Goal: Transaction & Acquisition: Purchase product/service

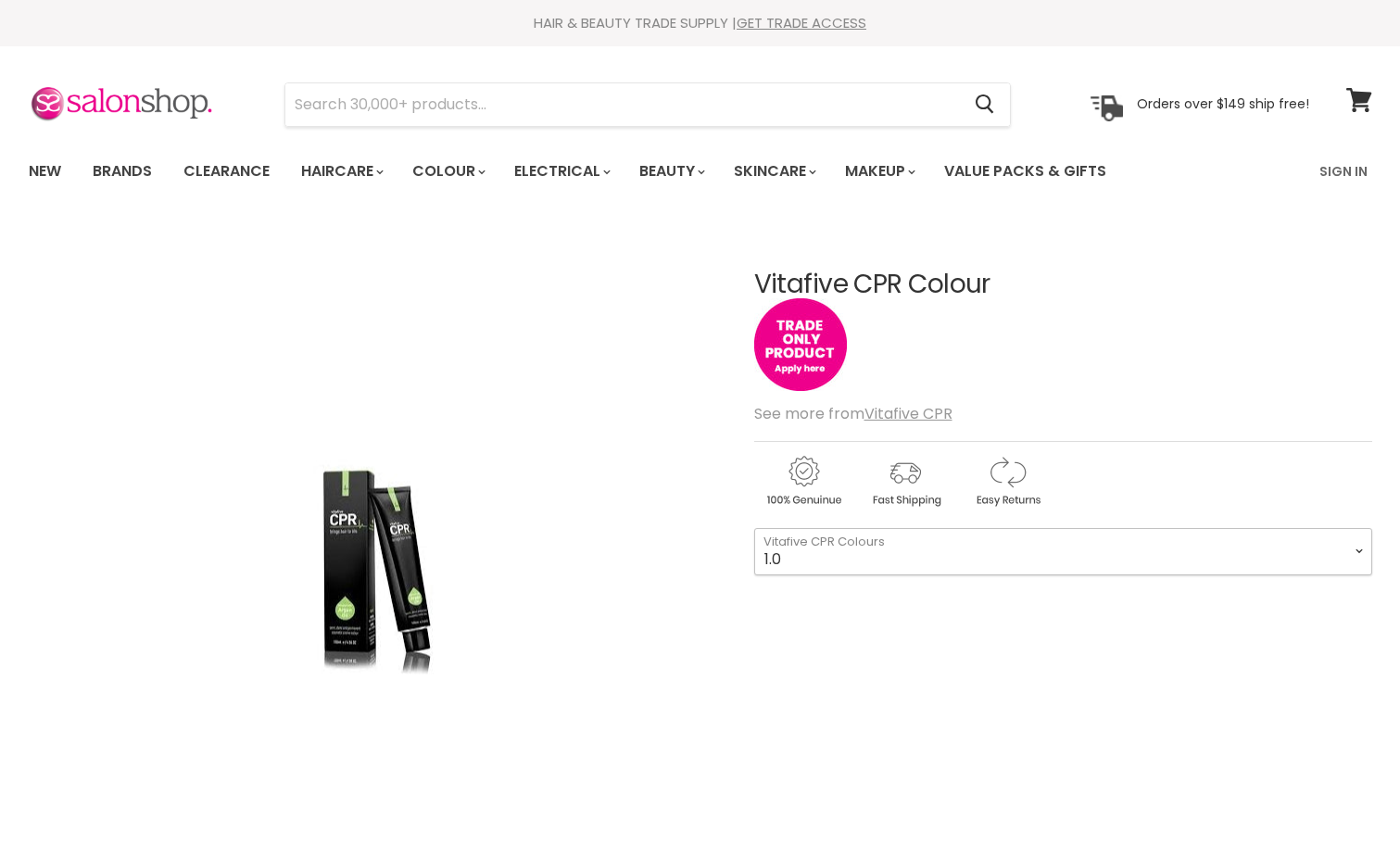
click at [873, 542] on select "1.0 1.1 3.0 3.1 3.221 3.226 3.56 3.6 3.7 4.0 4.00 4.1 4.11 4.12 4.221" at bounding box center [1063, 550] width 618 height 46
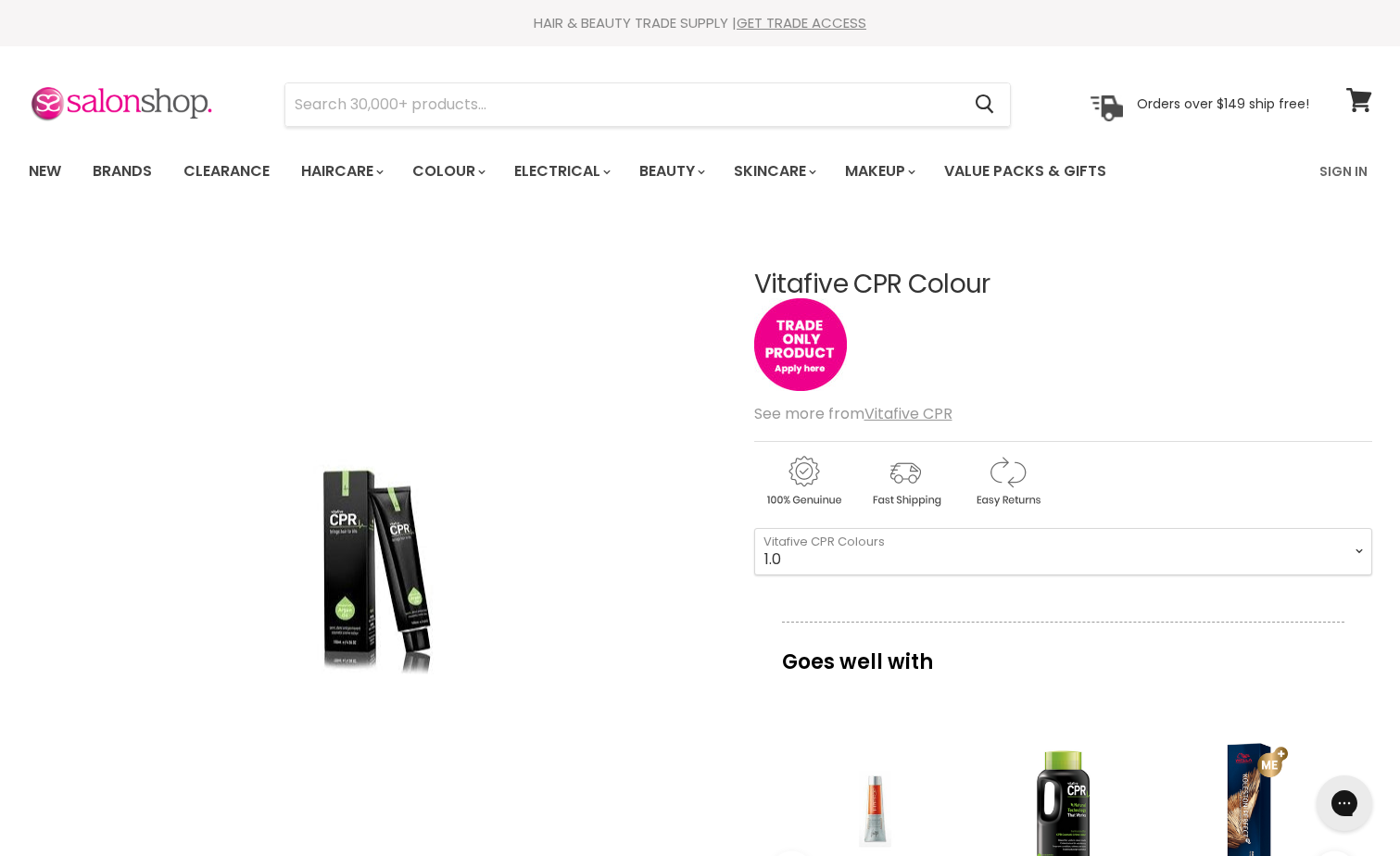
click at [615, 614] on div "Click or scroll to zoom Tap or pinch to zoom" at bounding box center [374, 569] width 692 height 691
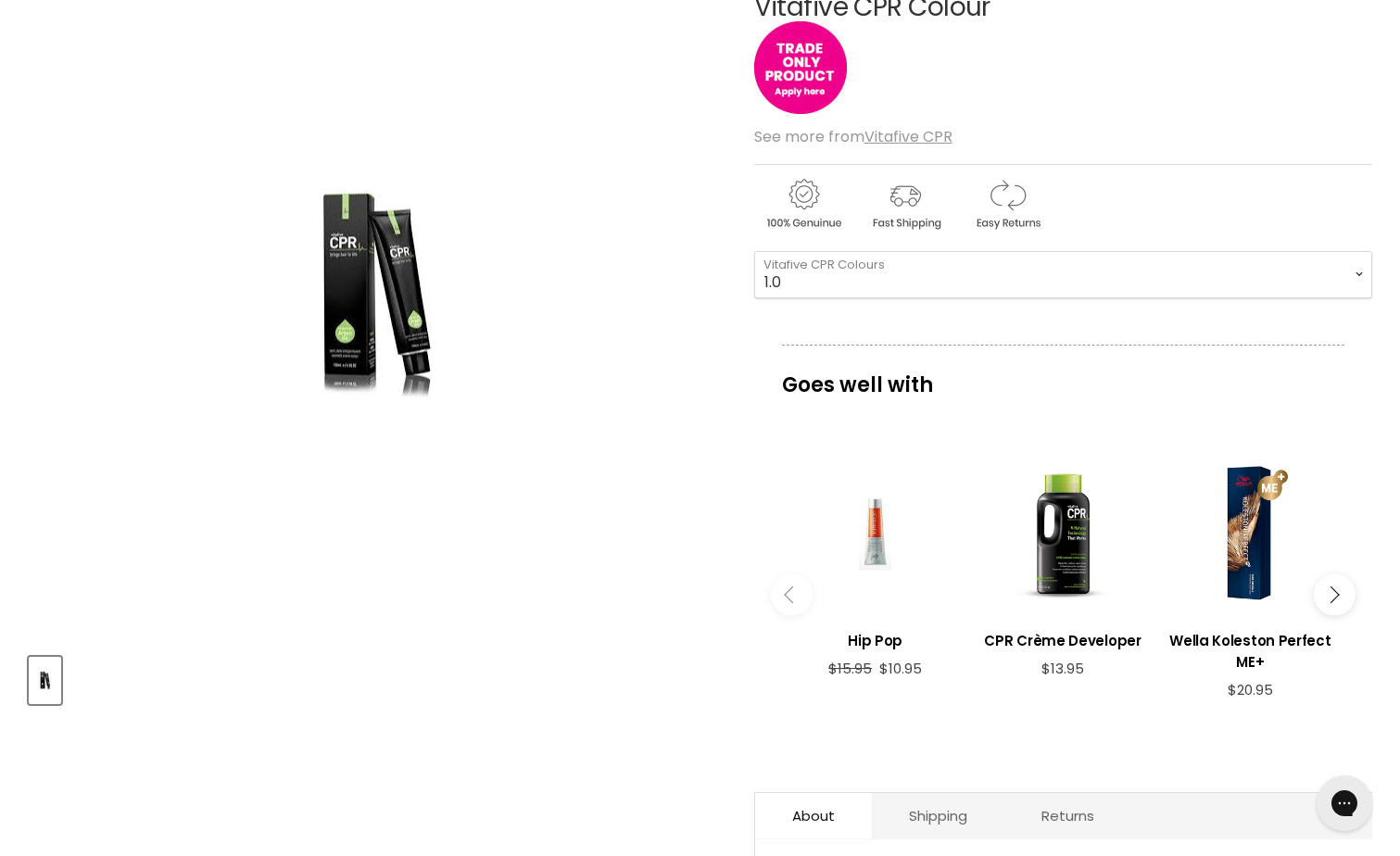
scroll to position [278, 0]
click at [1004, 270] on select "1.0 1.1 3.0 3.1 3.221 3.226 3.56 3.6 3.7 4.0 4.00 4.1 4.11 4.12 4.221" at bounding box center [1063, 273] width 618 height 46
click at [754, 250] on select "1.0 1.1 3.0 3.1 3.221 3.226 3.56 3.6 3.7 4.0 4.00 4.1 4.11 4.12 4.221" at bounding box center [1063, 273] width 618 height 46
select select "3.1"
click at [976, 267] on select "1.0 1.1 3.0 3.1 3.221 3.226 3.56 3.6 3.7 4.0 4.00 4.1 4.11 4.12 4.221" at bounding box center [1063, 273] width 618 height 46
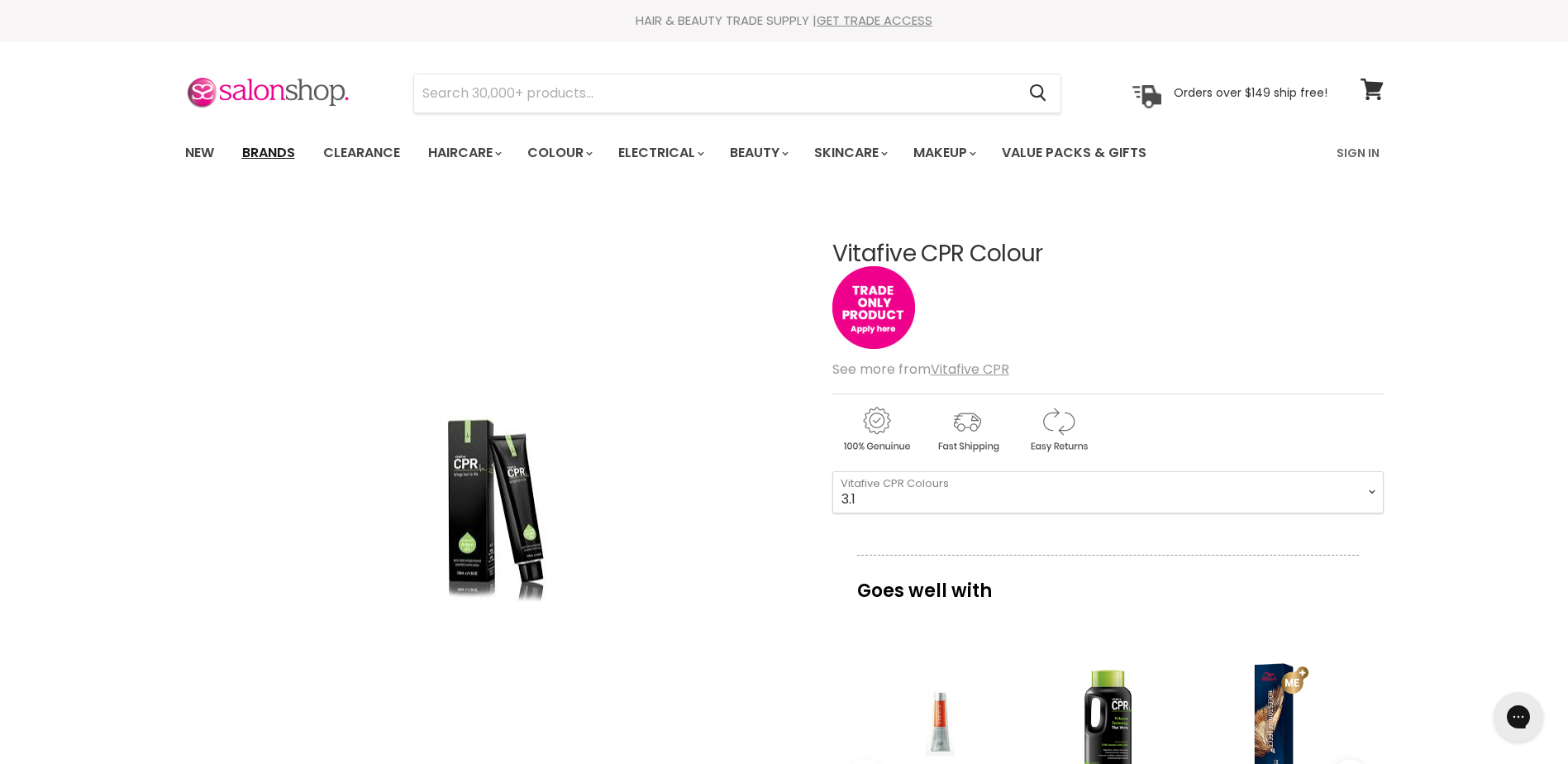
click at [255, 145] on link "Brands" at bounding box center [269, 152] width 77 height 34
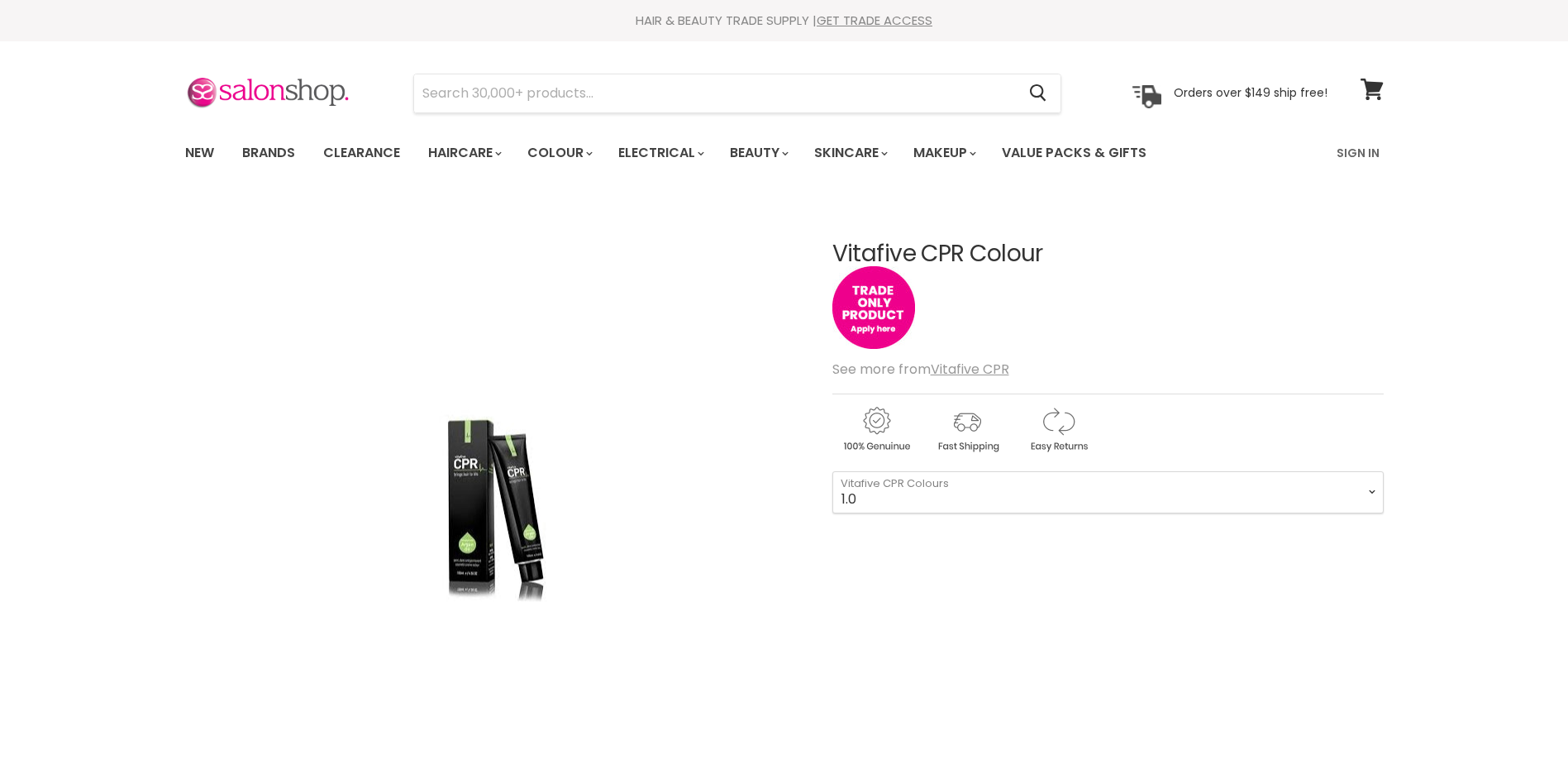
click at [375, 400] on img "Vitafive CPR Colour image. Click or Scroll to Zoom." at bounding box center [493, 508] width 290 height 436
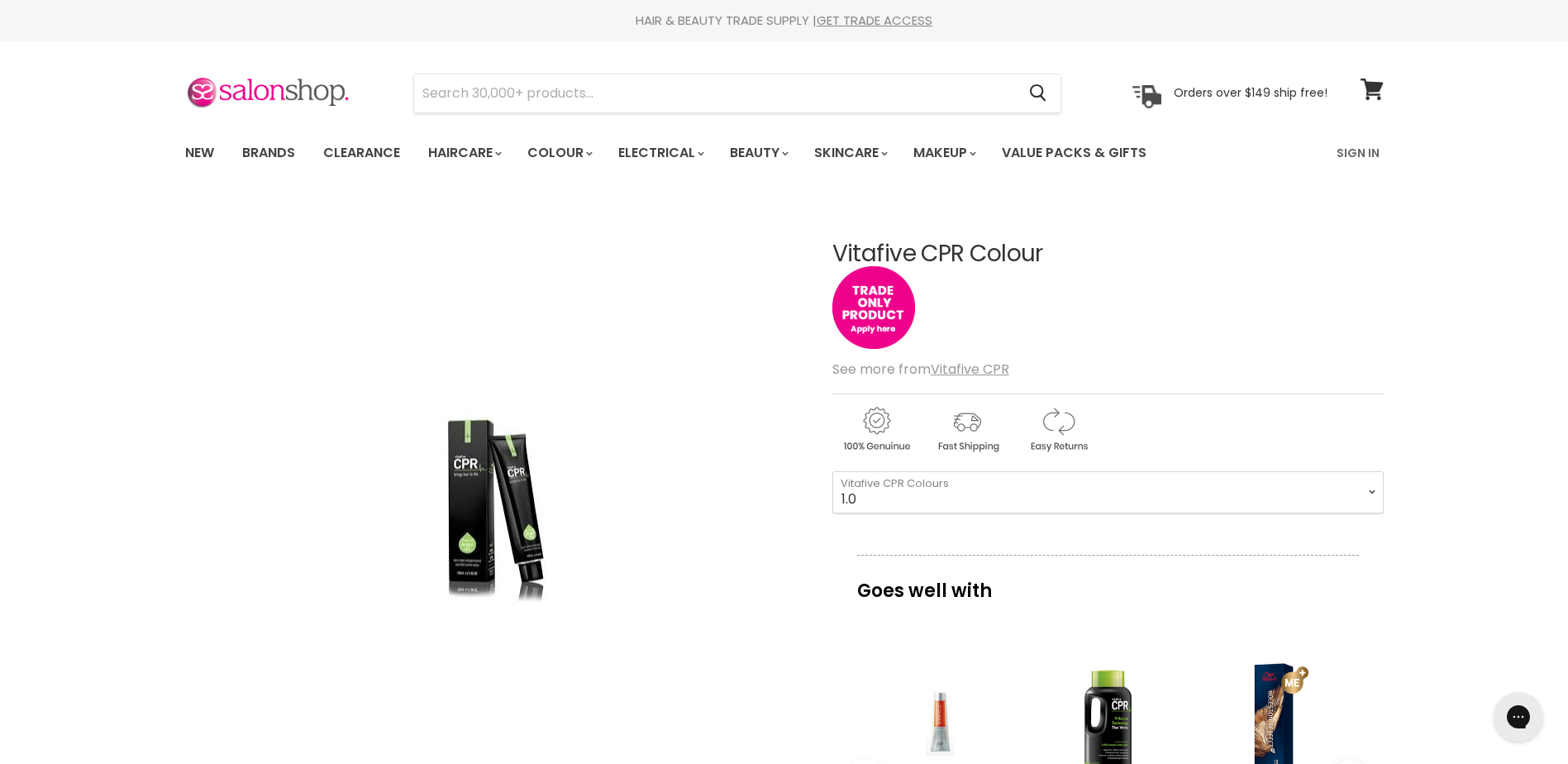
click at [254, 386] on div "Click or scroll to zoom Tap or pinch to zoom" at bounding box center [493, 508] width 617 height 617
click at [799, 105] on input "Search" at bounding box center [715, 93] width 602 height 38
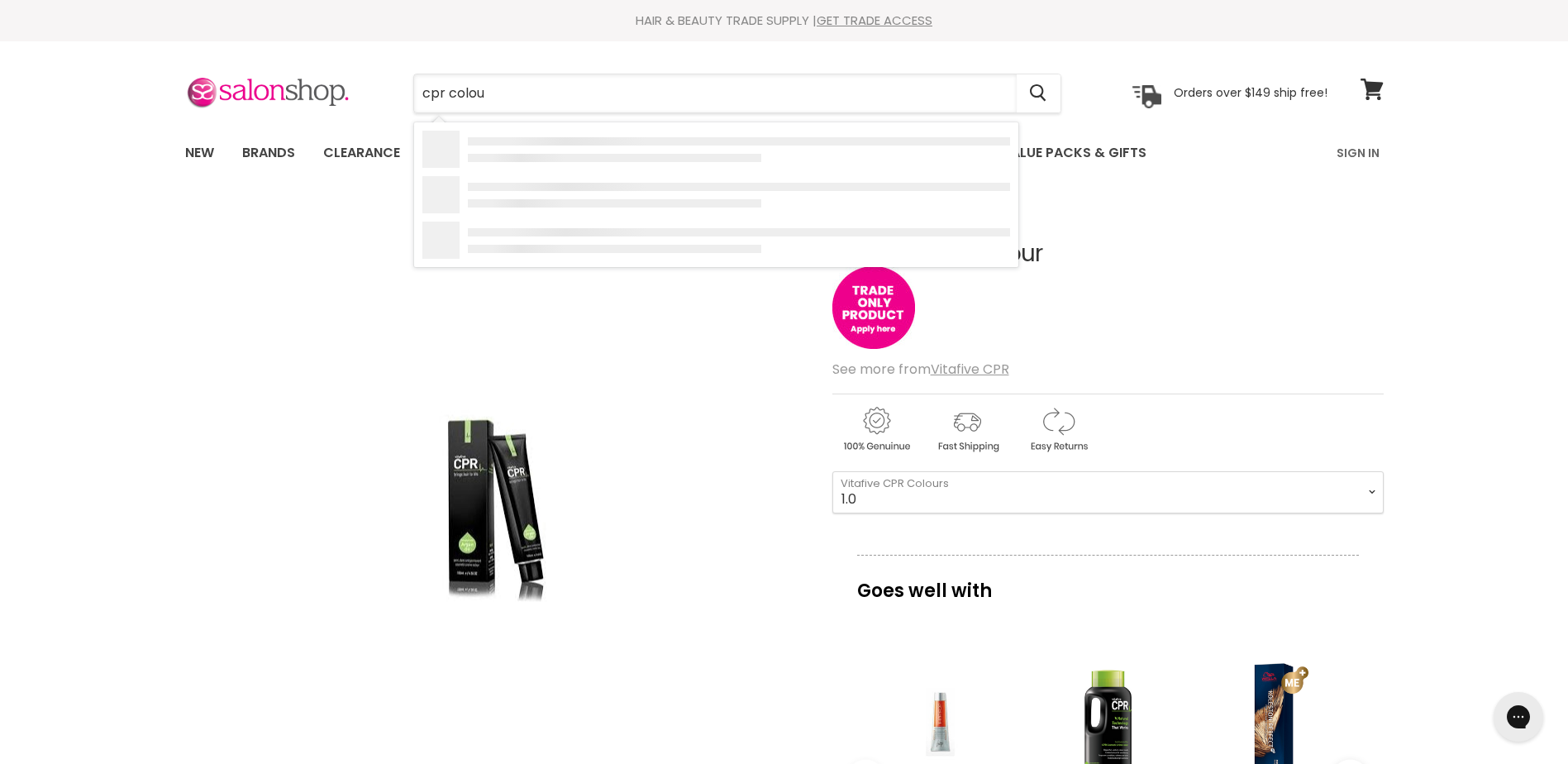
type input "cpr colour"
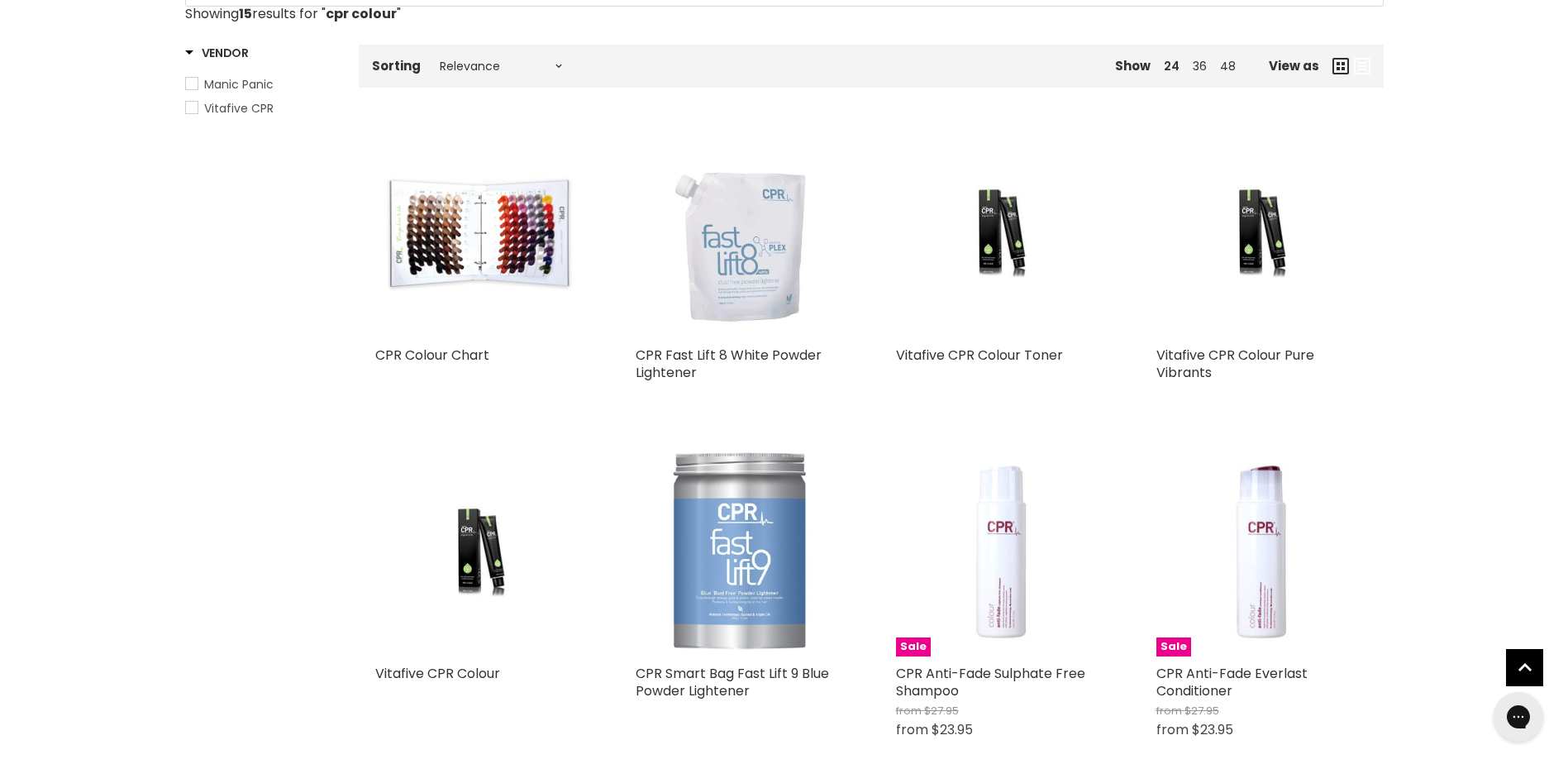
click at [1392, 386] on div "Home Search results for “cpr colour” (15) cpr colour Showing 15 results for " c…" at bounding box center [784, 720] width 1240 height 1536
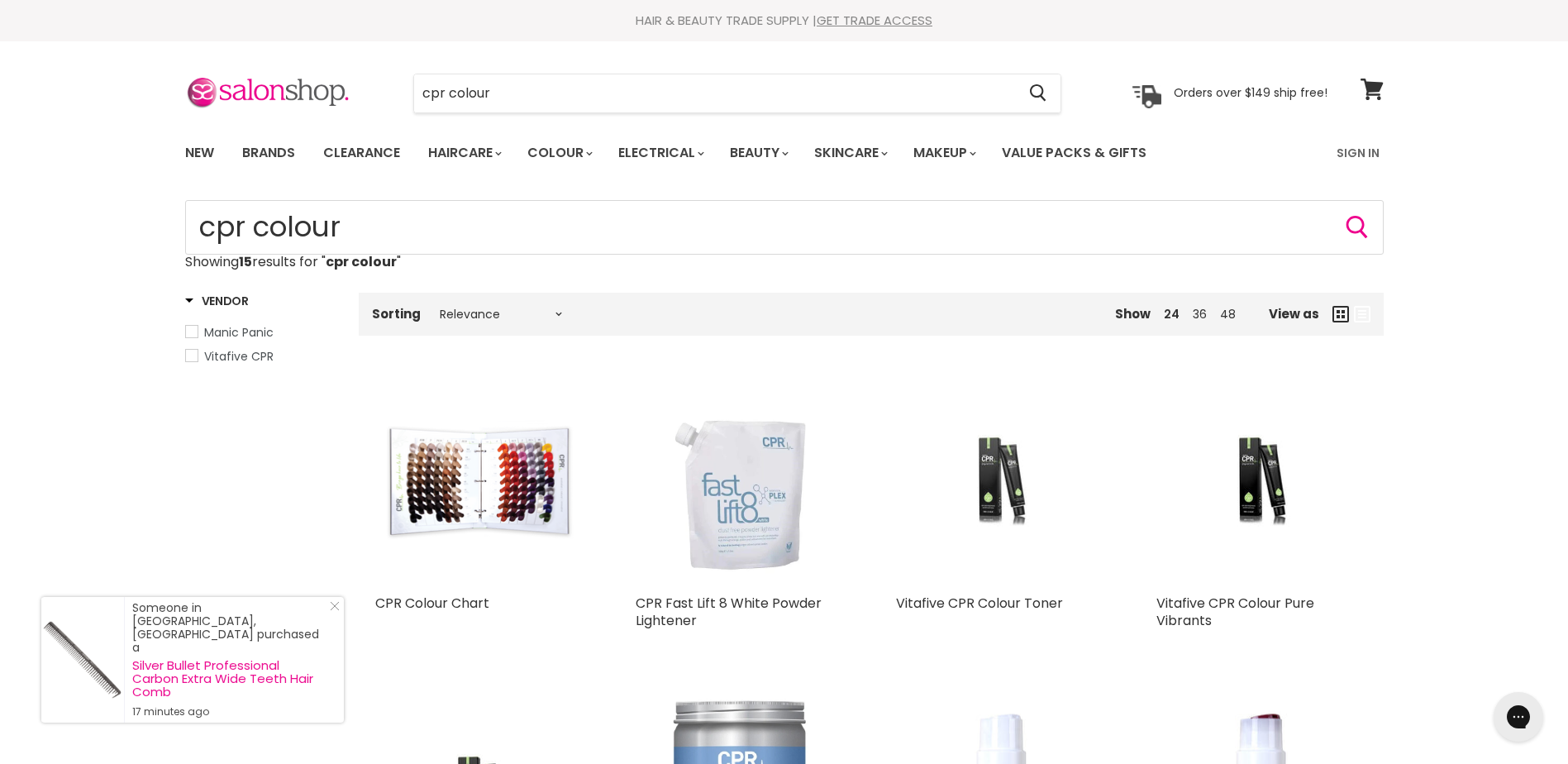
click at [997, 466] on img "Main content" at bounding box center [1000, 480] width 140 height 210
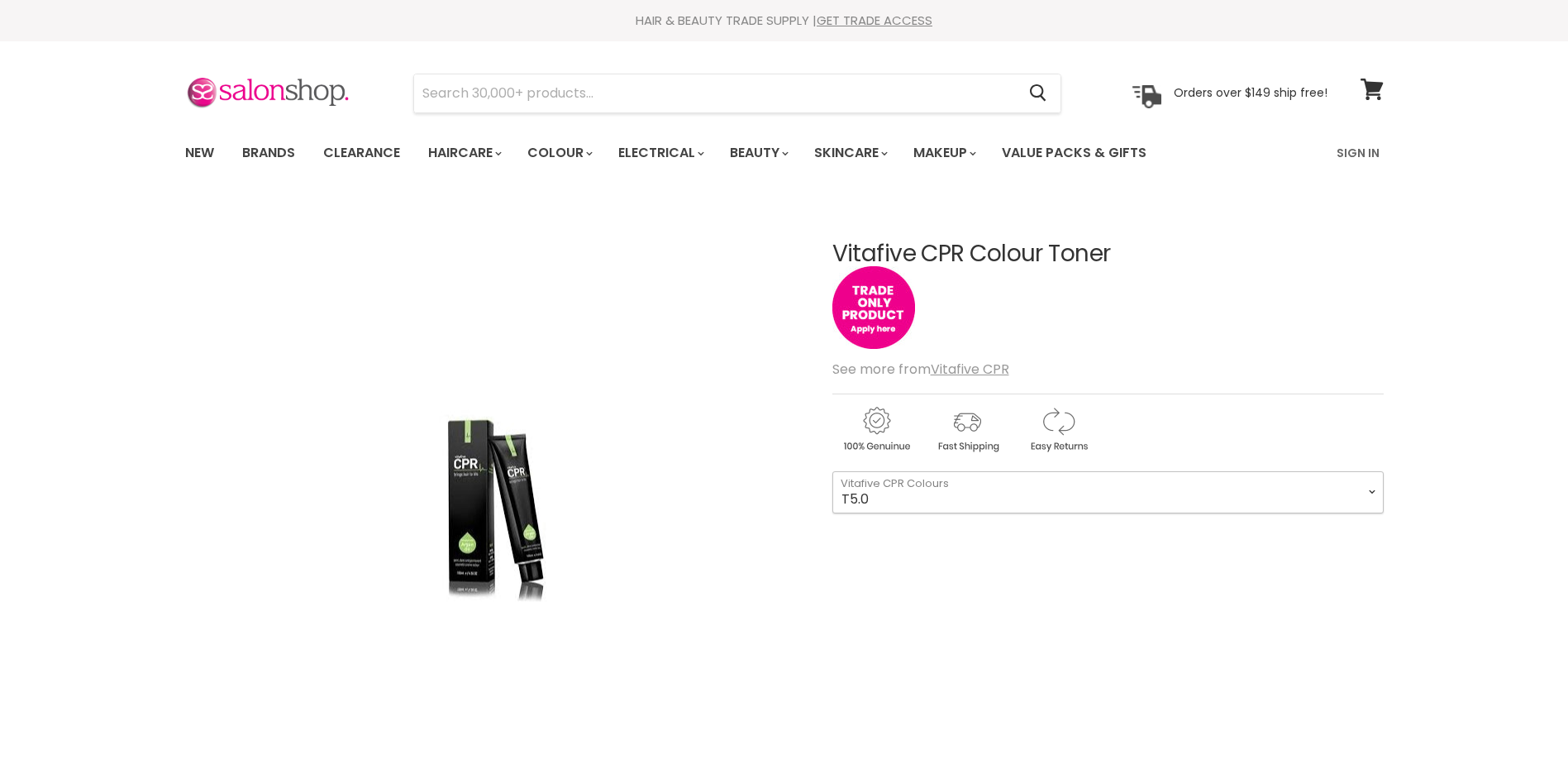
click at [1009, 494] on select "T5.0 T5.1 T5.26 T5.31 T5.32 T6.11 T6.12 T6.66 T7.0 T7.31 T7.32 T7.44 T7.71 T8.1…" at bounding box center [1108, 491] width 551 height 41
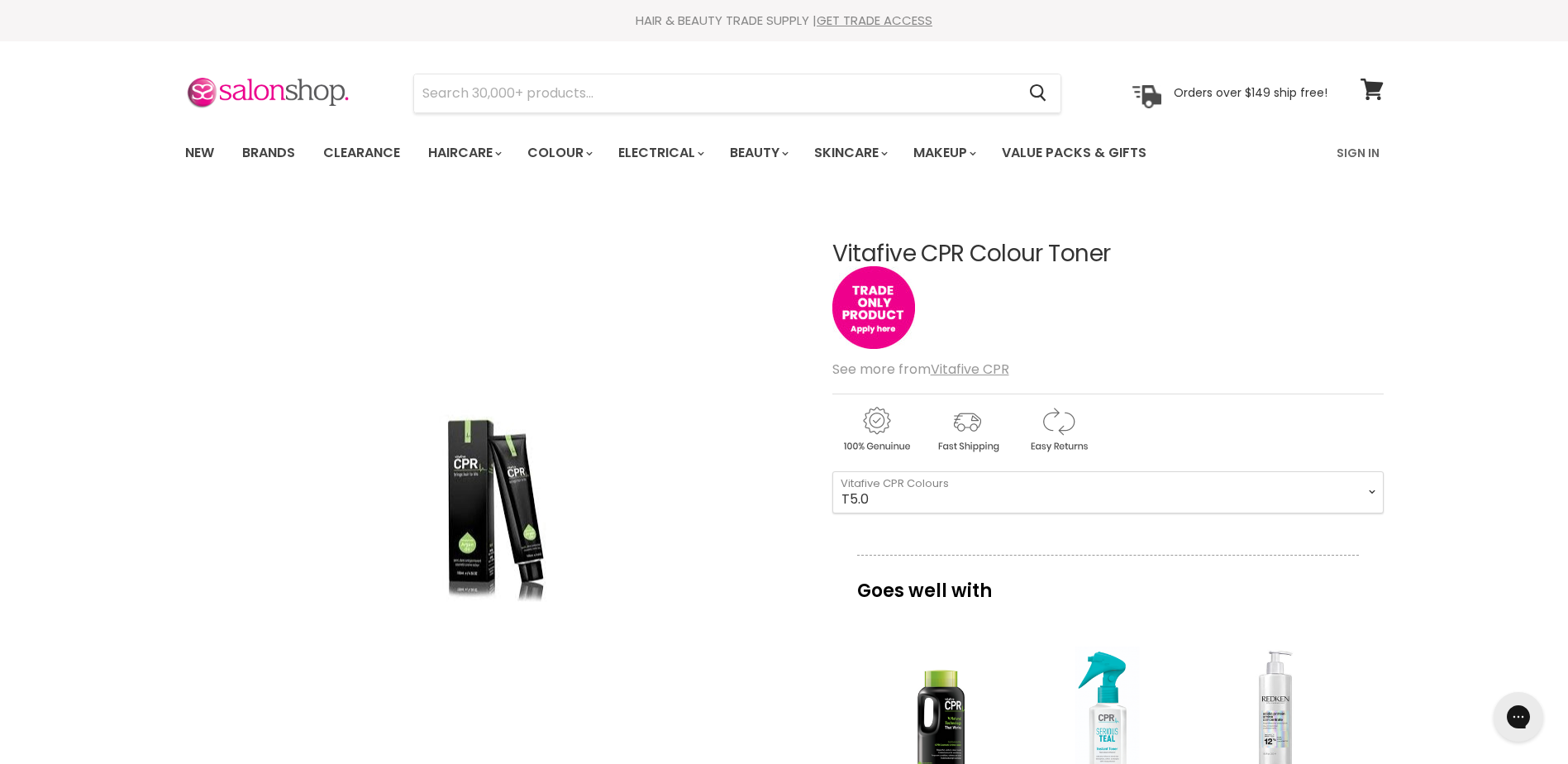
click at [1100, 303] on div "Vitafive CPR Colour Toner No reviews" at bounding box center [1108, 297] width 551 height 112
click at [513, 85] on input "Search" at bounding box center [715, 93] width 602 height 38
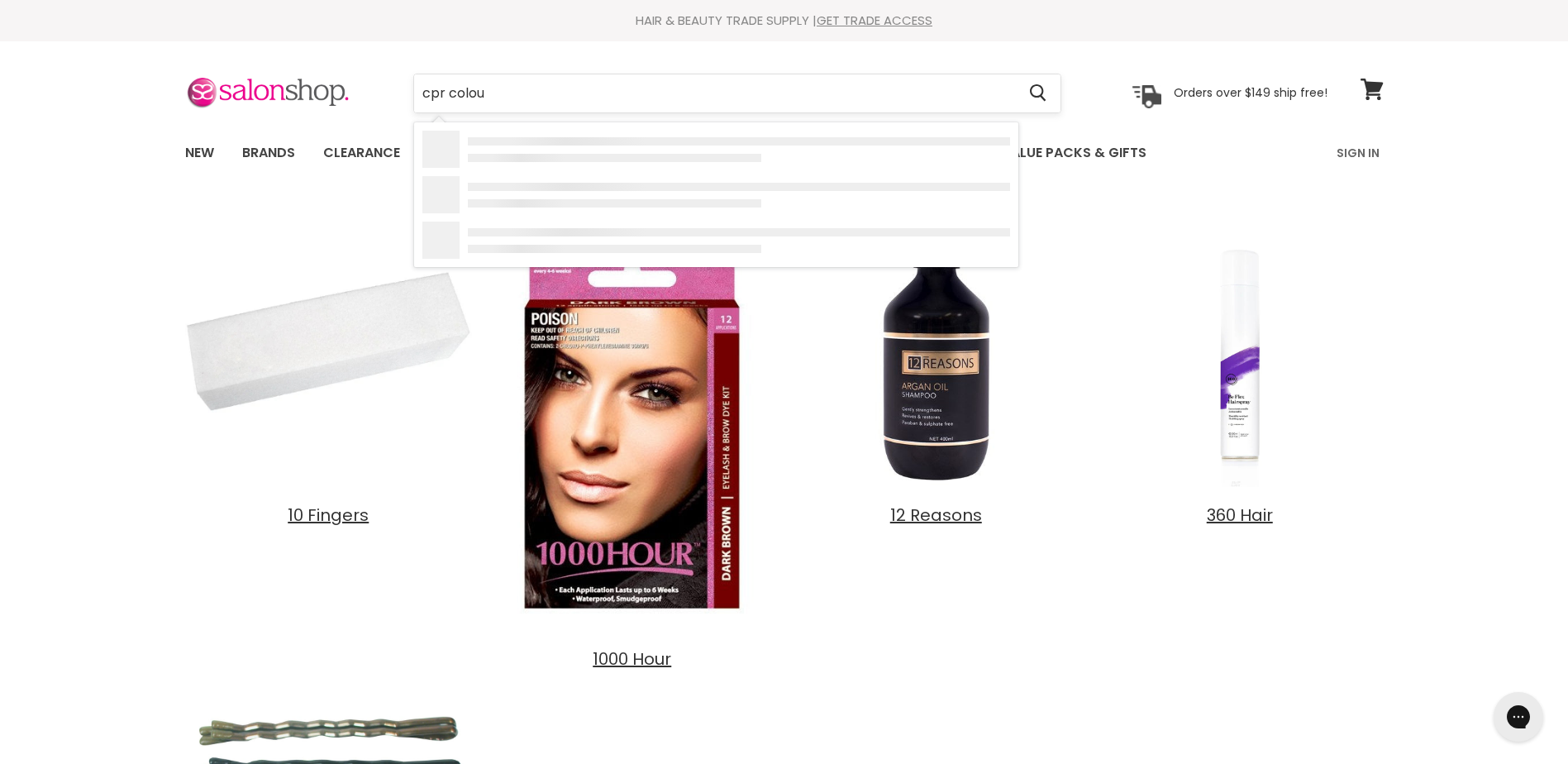
type input "cpr colour"
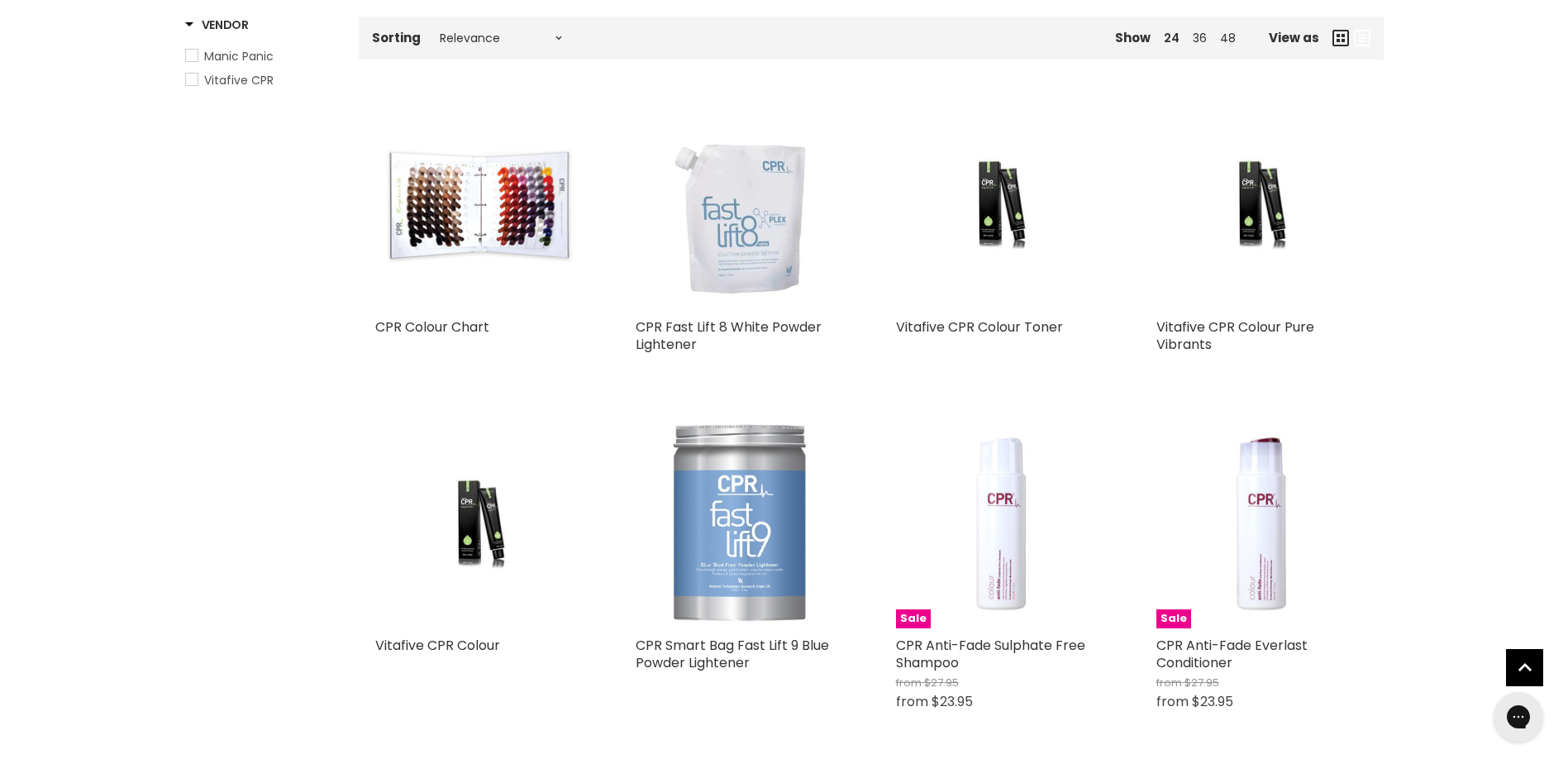
scroll to position [248, 0]
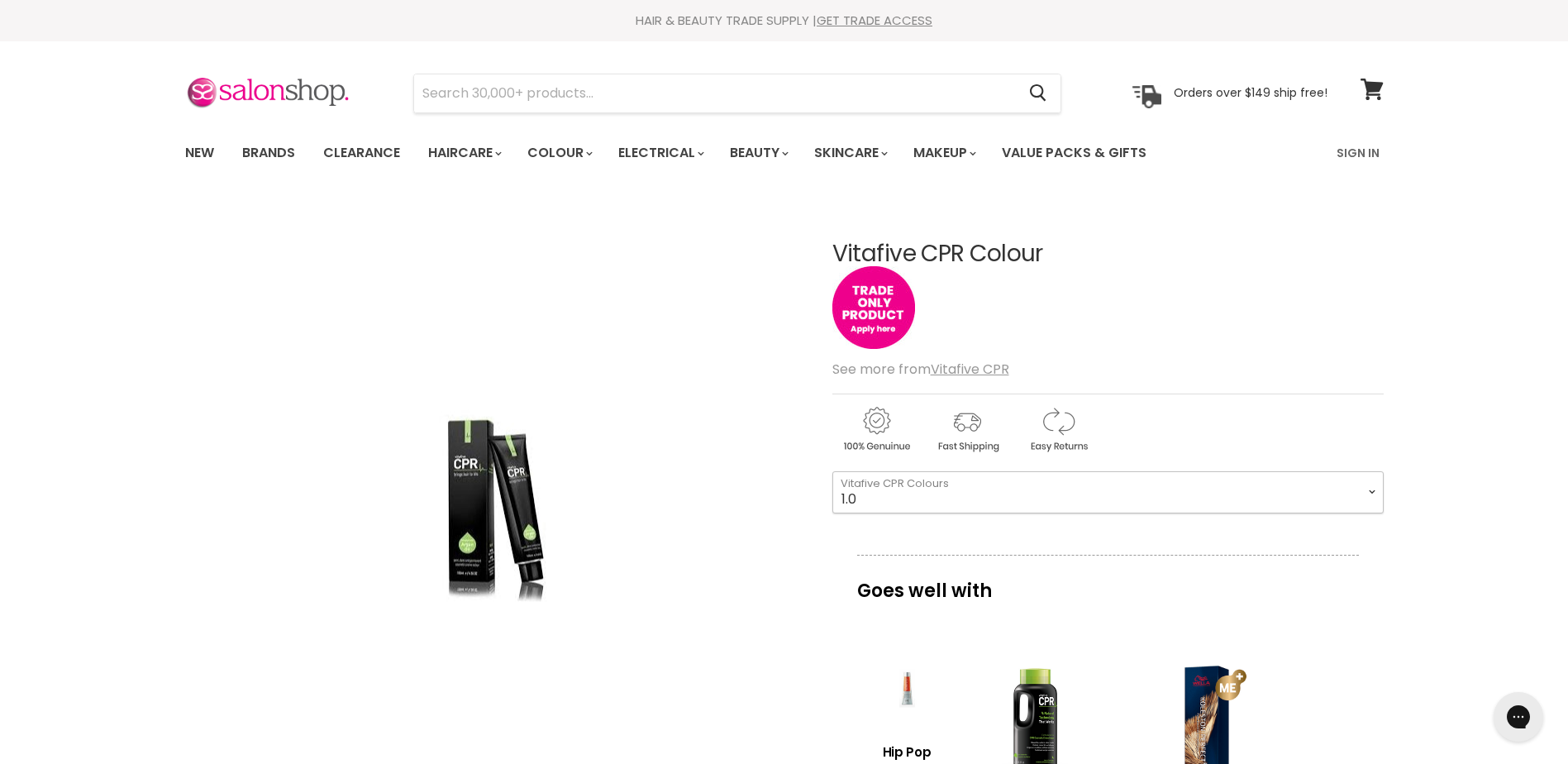
click at [887, 498] on select "1.0 1.1 3.0 3.1 3.221 3.226 3.56 3.6 3.7 4.0 4.00 4.1 4.11 4.12 4.221" at bounding box center [1108, 491] width 551 height 41
